Goal: Task Accomplishment & Management: Use online tool/utility

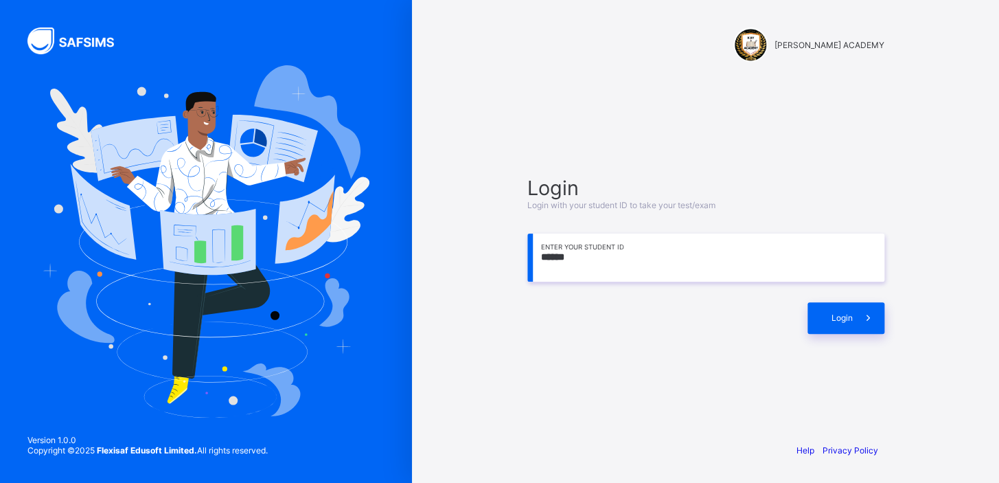
click at [871, 325] on span at bounding box center [869, 318] width 32 height 32
click at [665, 264] on input "******" at bounding box center [706, 258] width 357 height 48
type input "**********"
click at [839, 316] on div "Login" at bounding box center [846, 318] width 77 height 32
click at [826, 255] on input "**********" at bounding box center [706, 258] width 357 height 48
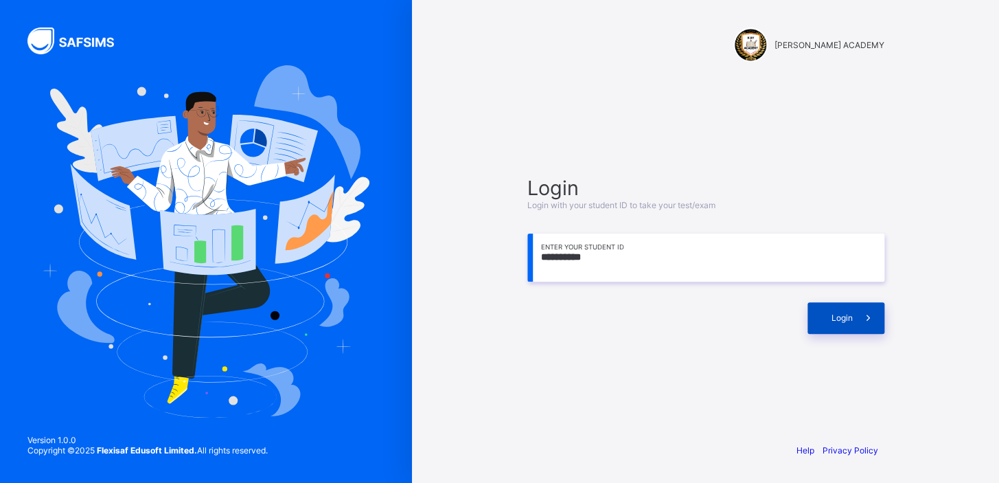
click at [828, 308] on div "Login" at bounding box center [846, 318] width 77 height 32
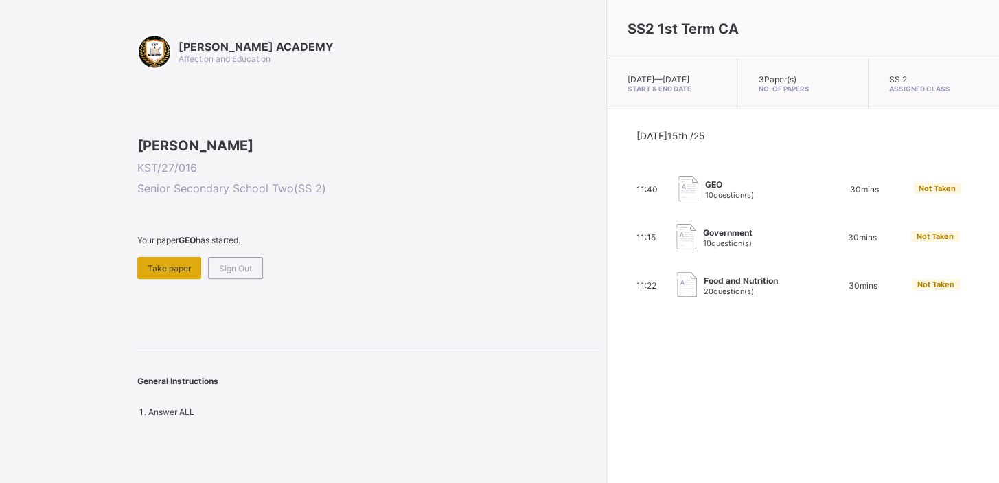
click at [174, 273] on span "Take paper" at bounding box center [169, 268] width 43 height 10
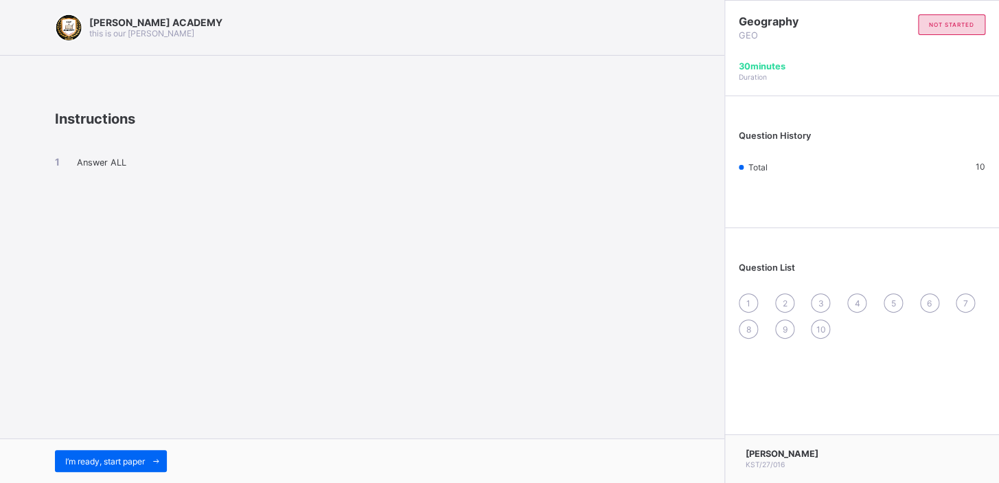
click at [740, 219] on div "Question History Total 10" at bounding box center [862, 165] width 274 height 124
click at [131, 454] on div "I’m ready, start paper" at bounding box center [111, 461] width 112 height 22
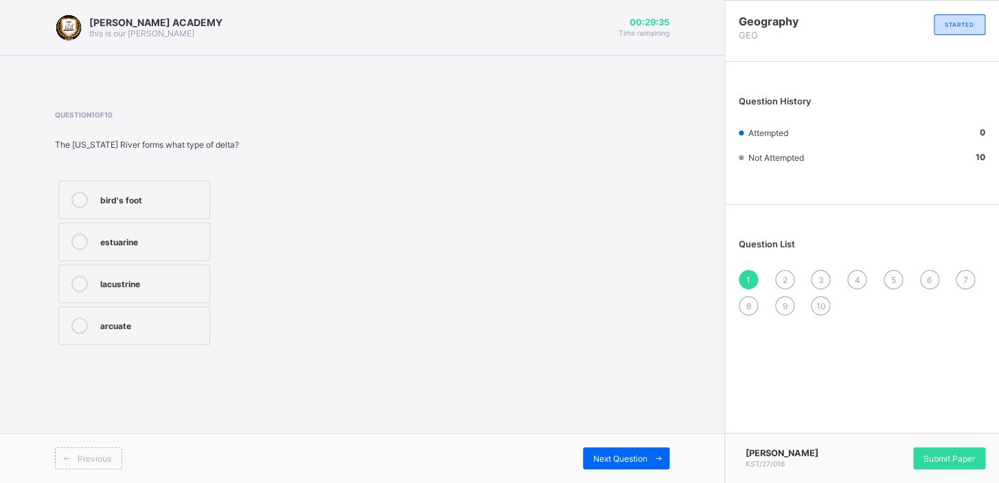
click at [91, 197] on div at bounding box center [79, 200] width 27 height 16
click at [607, 458] on span "Next Question" at bounding box center [621, 458] width 54 height 10
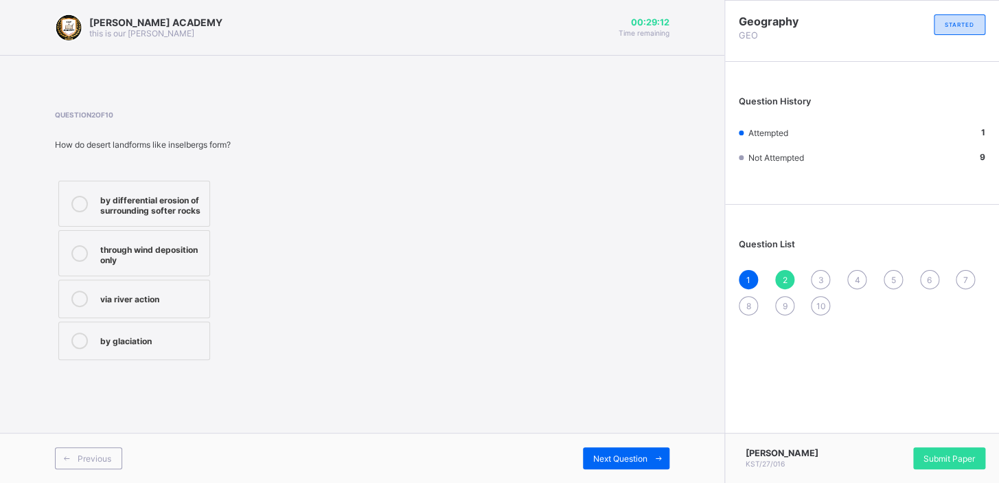
click at [126, 250] on div "through wind deposition only" at bounding box center [151, 253] width 102 height 24
click at [620, 449] on div "Next Question" at bounding box center [626, 458] width 87 height 22
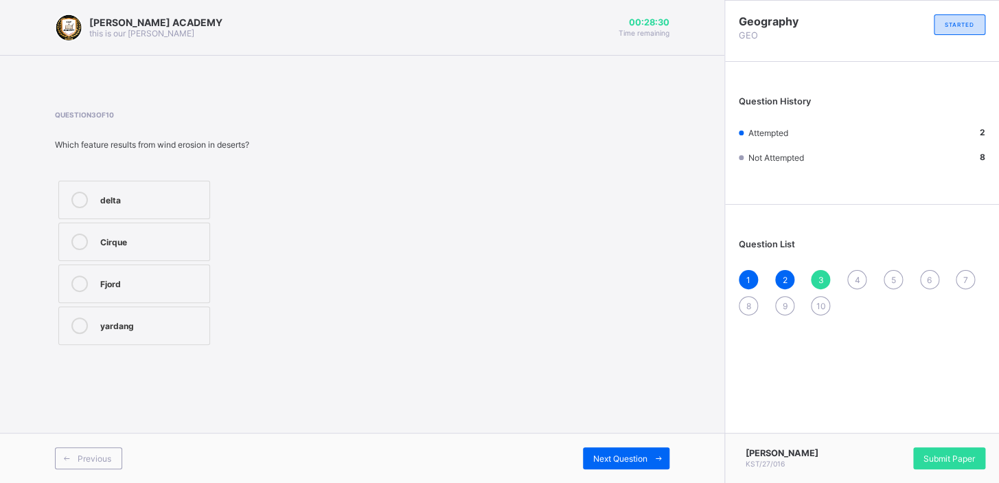
click at [79, 330] on icon at bounding box center [79, 325] width 16 height 16
click at [635, 449] on div "Next Question" at bounding box center [626, 458] width 87 height 22
click at [71, 200] on icon at bounding box center [79, 200] width 16 height 16
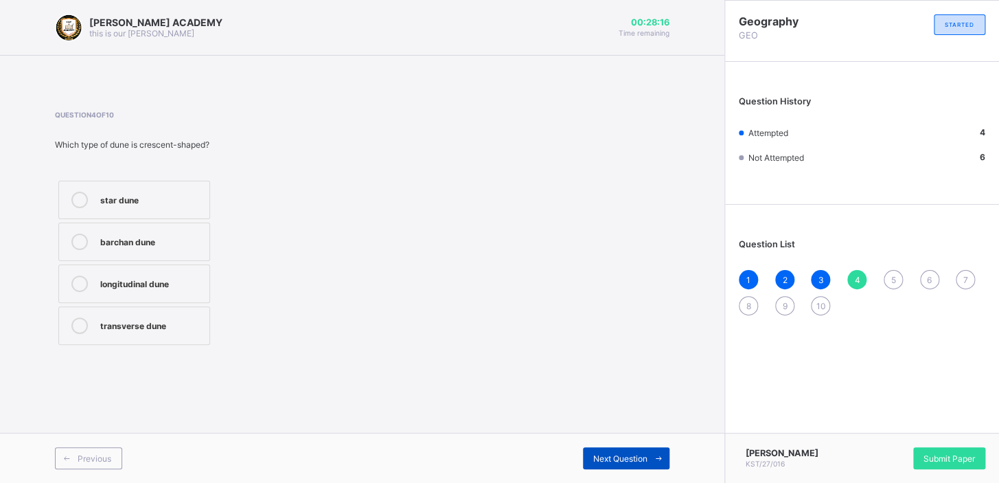
click at [620, 460] on span "Next Question" at bounding box center [621, 458] width 54 height 10
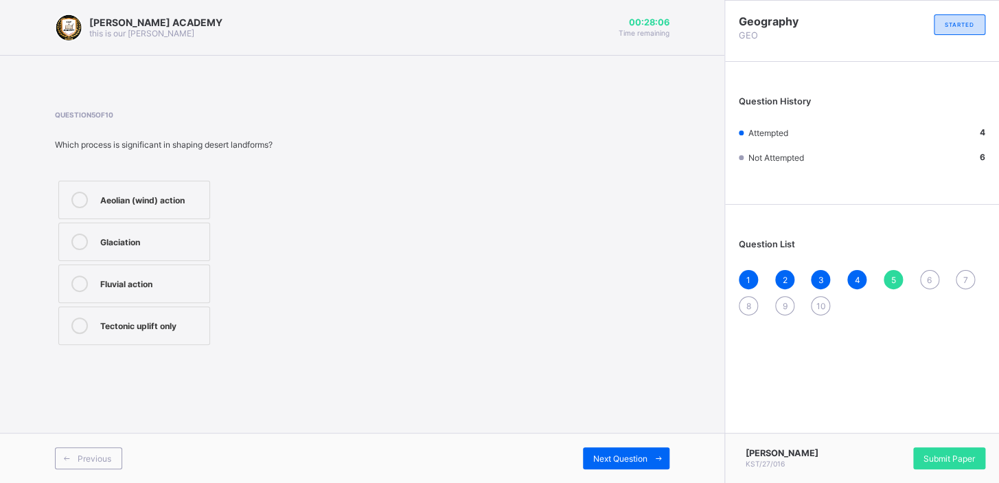
click at [111, 195] on div "Aeolian (wind) action" at bounding box center [151, 199] width 102 height 14
click at [600, 440] on div "Previous Next Question" at bounding box center [362, 458] width 725 height 50
click at [614, 462] on span "Next Question" at bounding box center [621, 458] width 54 height 10
click at [111, 302] on div "plant growth water erosion deposition of sand removal of particles by wind" at bounding box center [134, 266] width 159 height 179
click at [91, 319] on div at bounding box center [79, 329] width 27 height 24
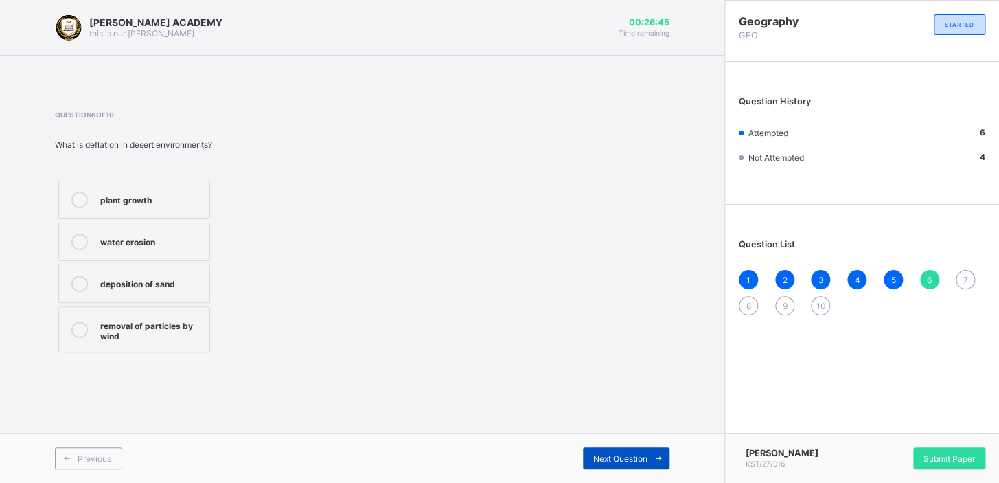
click at [621, 460] on span "Next Question" at bounding box center [621, 458] width 54 height 10
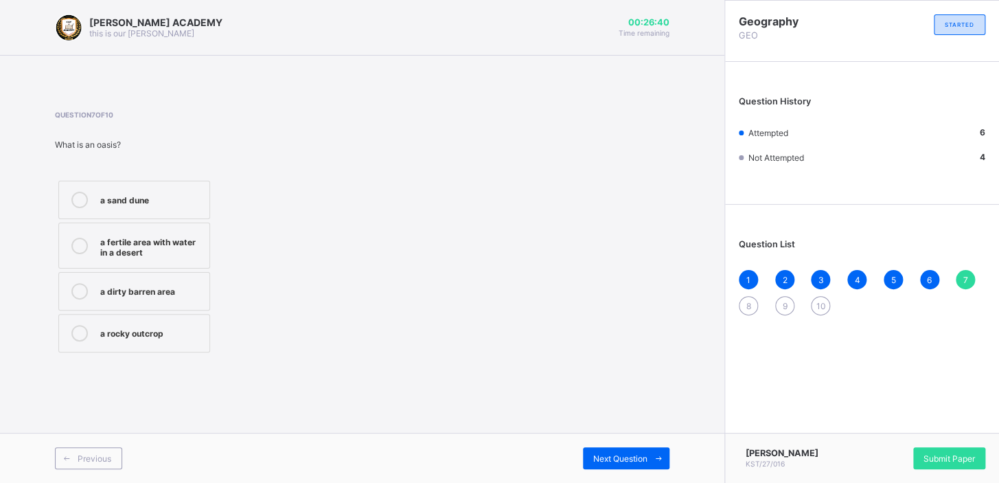
click at [111, 249] on div "a fertile area with water in a desert" at bounding box center [151, 246] width 102 height 24
click at [624, 450] on div "Next Question" at bounding box center [626, 458] width 87 height 22
click at [80, 283] on icon at bounding box center [79, 291] width 16 height 16
click at [624, 453] on span "Next Question" at bounding box center [621, 458] width 54 height 10
click at [82, 192] on div at bounding box center [79, 204] width 27 height 24
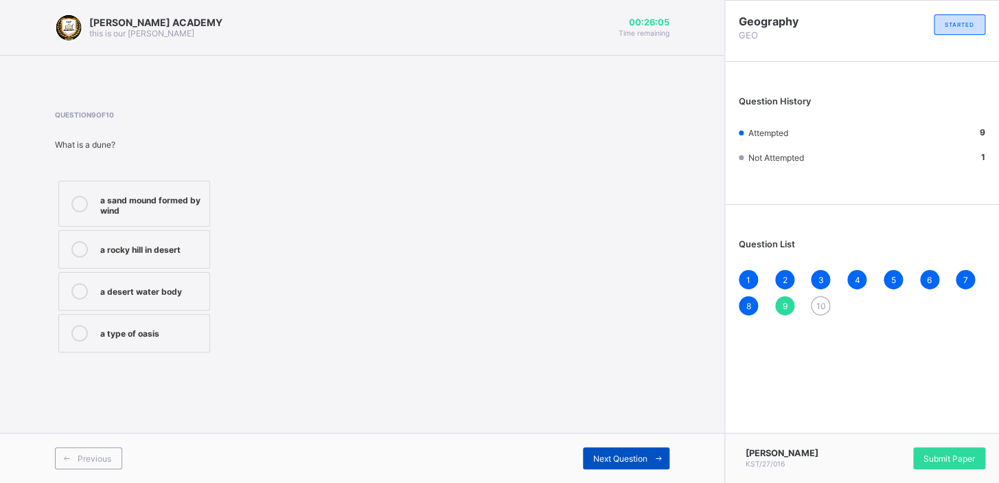
click at [625, 455] on span "Next Question" at bounding box center [621, 458] width 54 height 10
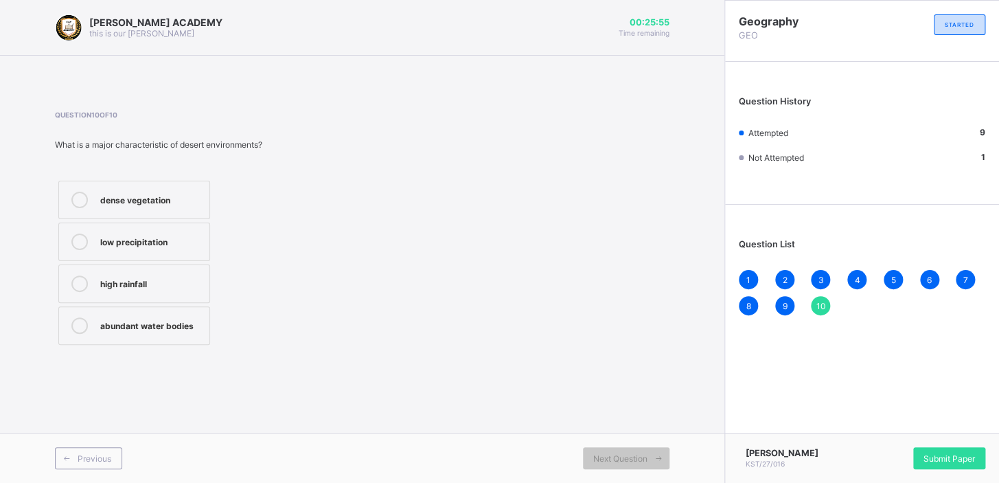
click at [107, 203] on div "dense vegetation" at bounding box center [151, 199] width 102 height 14
click at [172, 203] on div "dense vegetation" at bounding box center [151, 199] width 102 height 14
click at [69, 454] on icon at bounding box center [67, 458] width 10 height 9
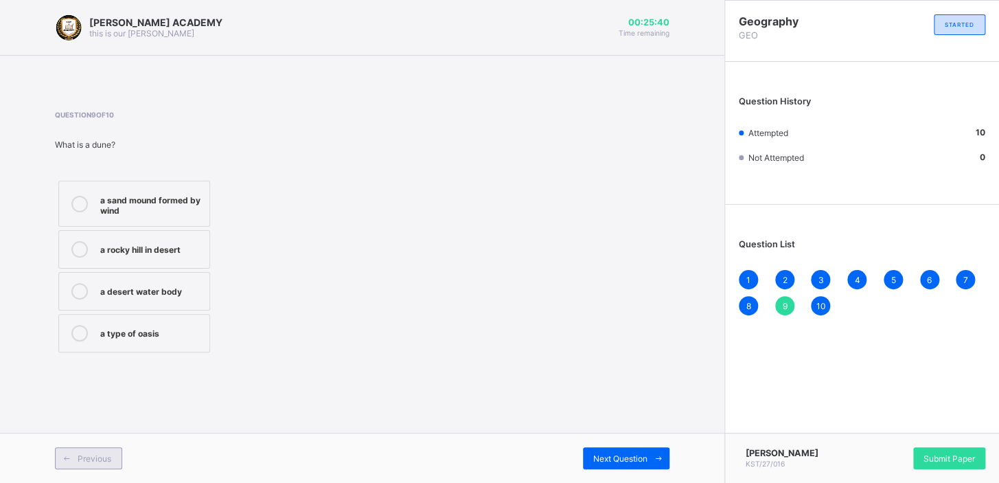
click at [69, 454] on icon at bounding box center [67, 458] width 10 height 9
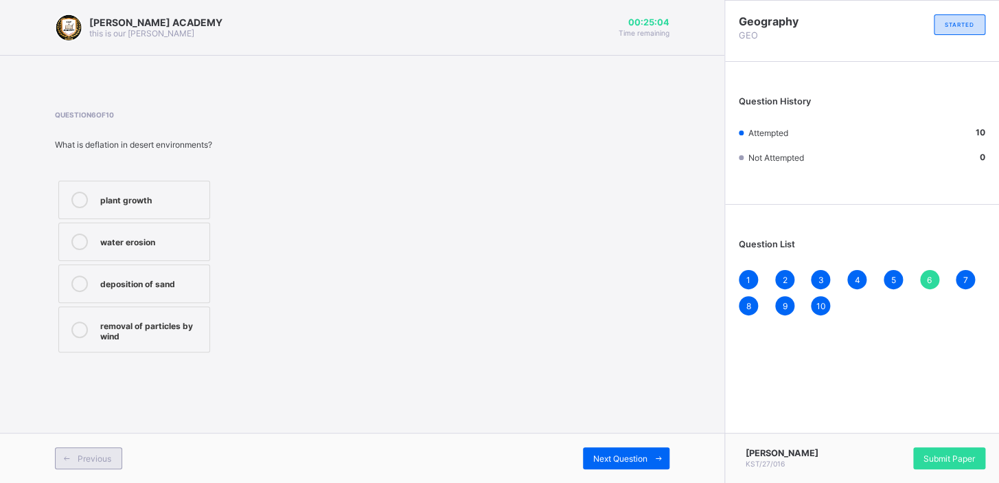
click at [69, 454] on icon at bounding box center [67, 458] width 10 height 9
click at [69, 453] on span at bounding box center [67, 458] width 22 height 22
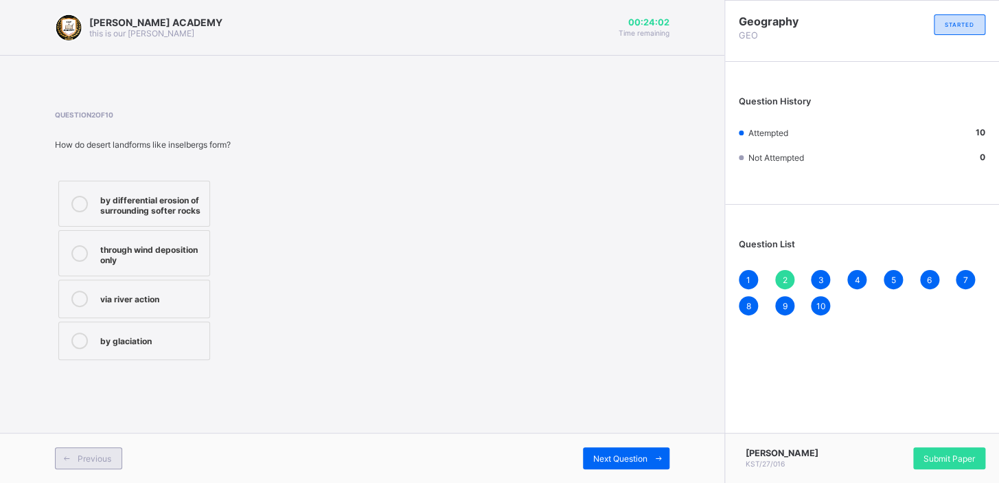
click at [89, 454] on span "Previous" at bounding box center [95, 458] width 34 height 10
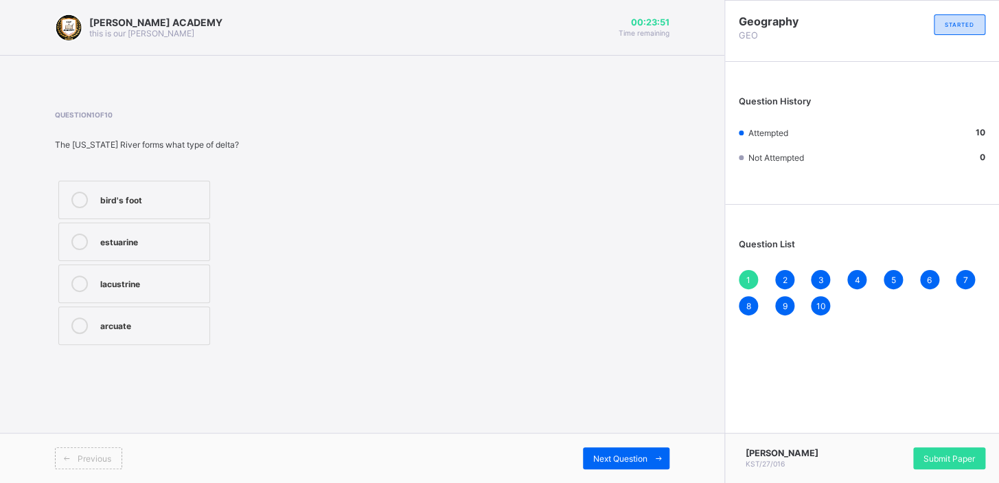
click at [564, 357] on div "Question 1 of 10 The [US_STATE] River forms what type of delta? bird's foot est…" at bounding box center [362, 229] width 615 height 279
click at [642, 456] on span "Next Question" at bounding box center [621, 458] width 54 height 10
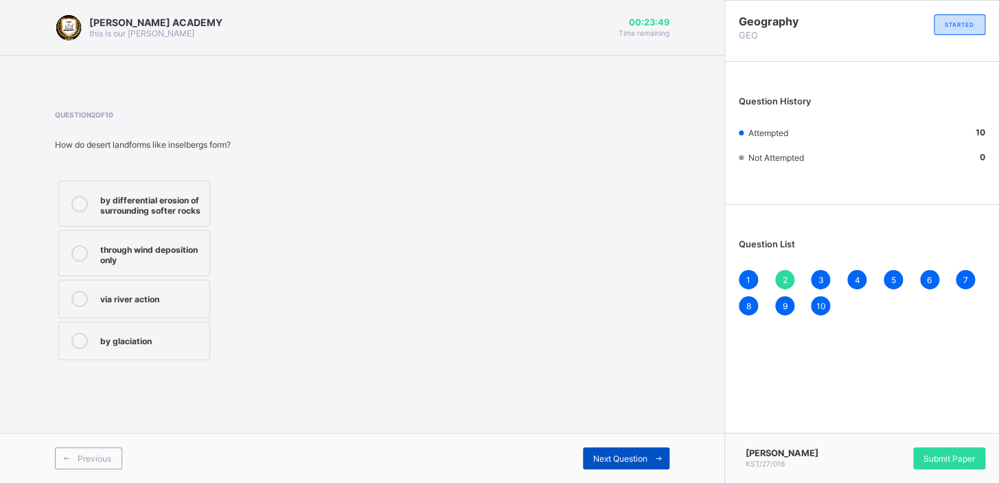
click at [642, 456] on span "Next Question" at bounding box center [621, 458] width 54 height 10
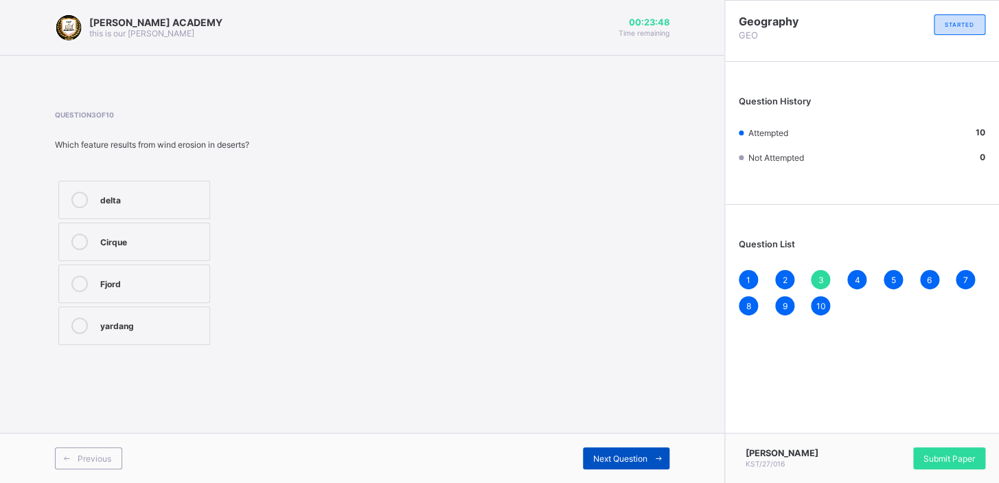
click at [642, 456] on span "Next Question" at bounding box center [621, 458] width 54 height 10
click at [622, 451] on div "Next Question" at bounding box center [626, 458] width 87 height 22
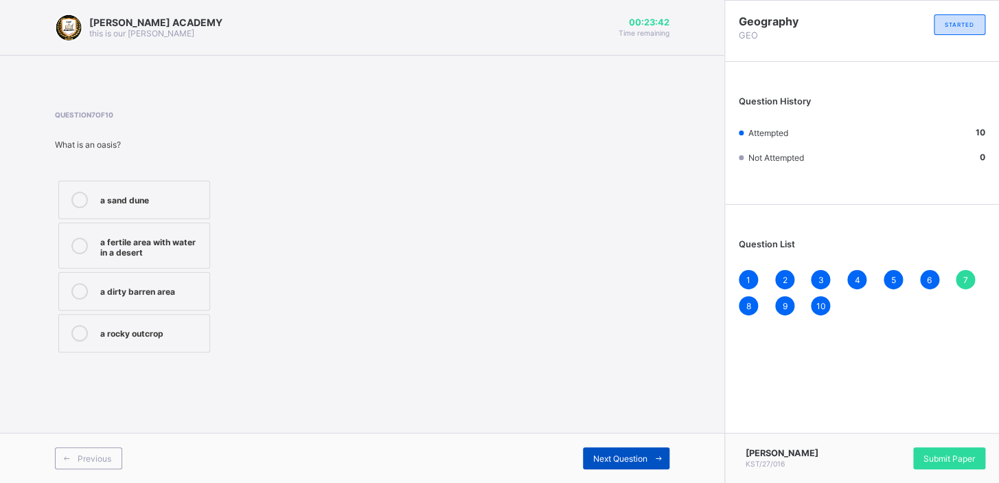
click at [622, 451] on div "Next Question" at bounding box center [626, 458] width 87 height 22
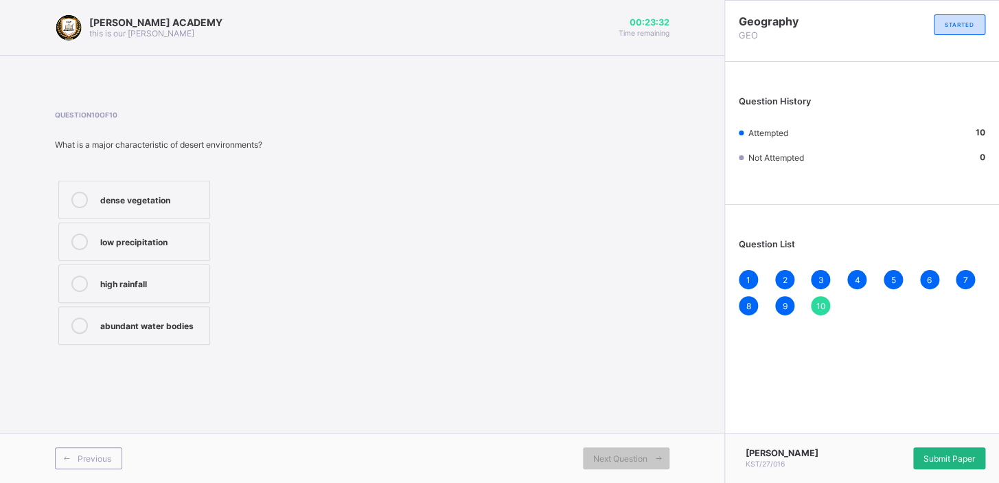
click at [939, 453] on span "Submit Paper" at bounding box center [950, 458] width 52 height 10
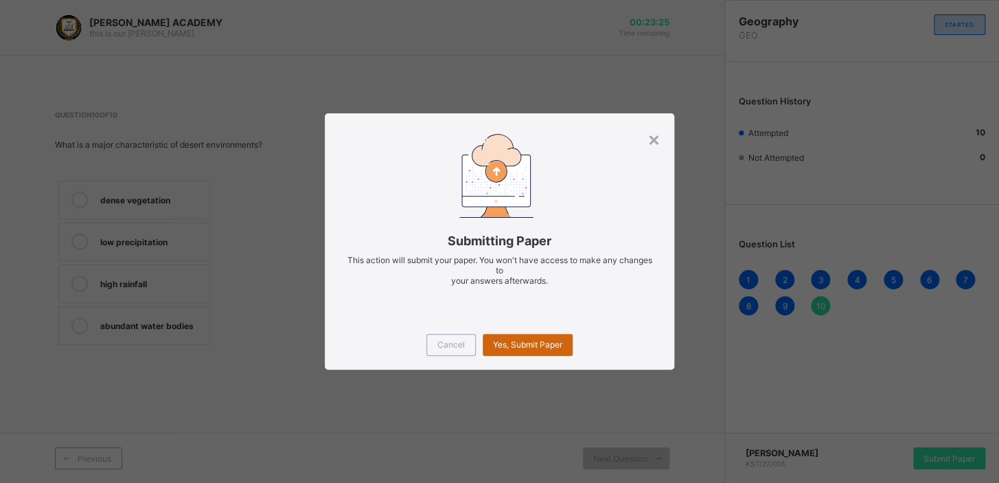
click at [516, 339] on span "Yes, Submit Paper" at bounding box center [527, 344] width 69 height 10
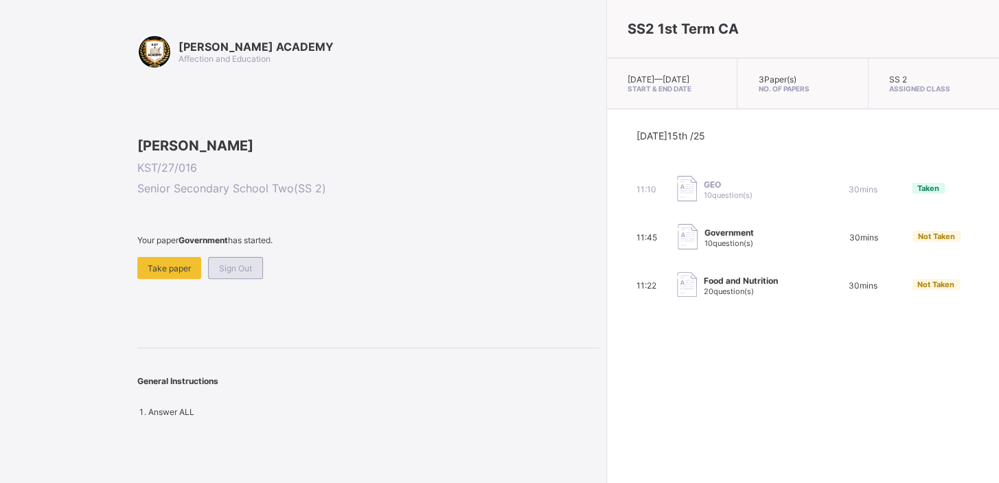
click at [240, 273] on span "Sign Out" at bounding box center [235, 268] width 33 height 10
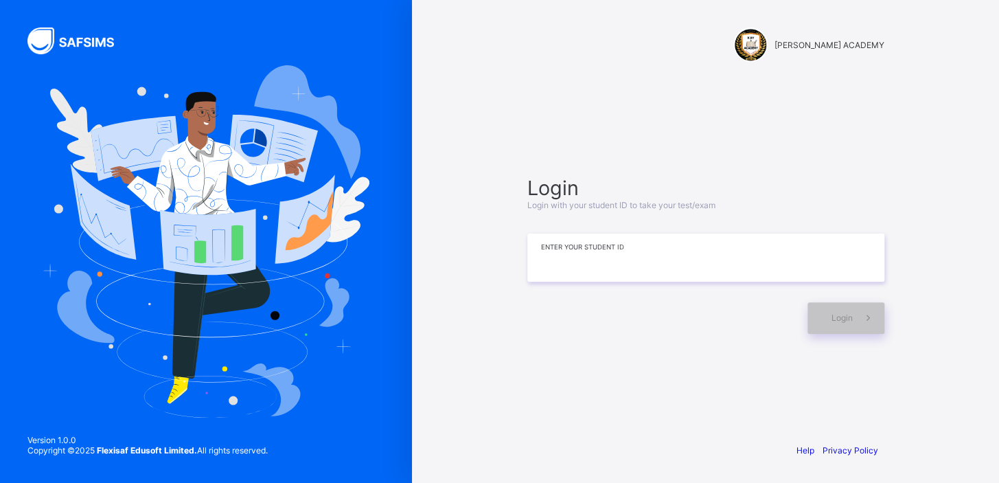
click at [547, 252] on input at bounding box center [706, 258] width 357 height 48
type input "*****"
